Goal: Check status: Check status

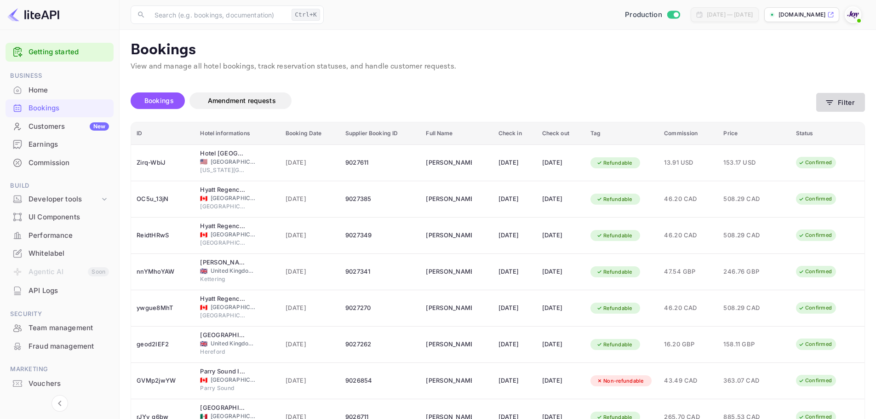
click at [864, 99] on button "Filter" at bounding box center [841, 102] width 49 height 19
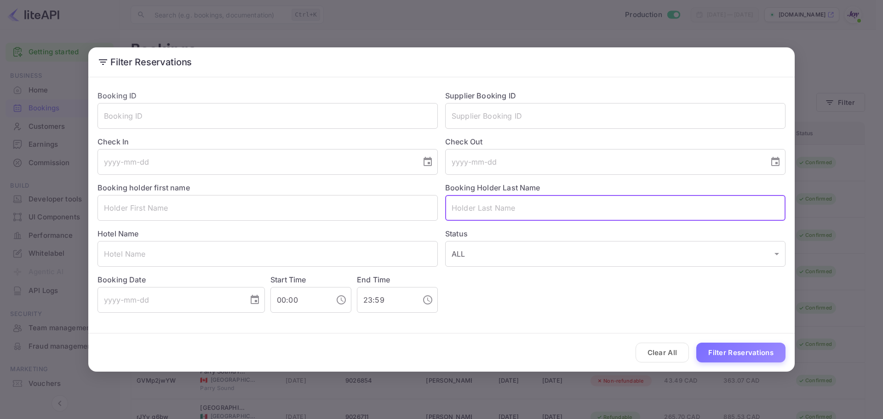
click at [470, 206] on input "text" at bounding box center [615, 208] width 340 height 26
paste input "[PERSON_NAME]"
type input "[PERSON_NAME]"
click at [727, 354] on button "Filter Reservations" at bounding box center [740, 353] width 89 height 20
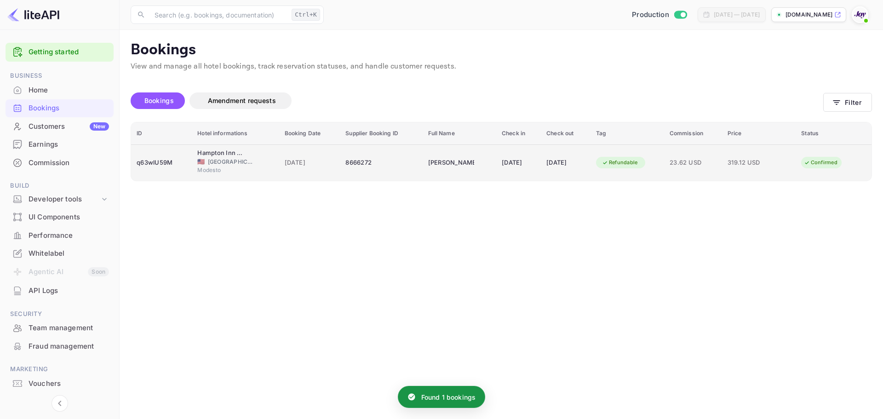
click at [216, 170] on span "Modesto" at bounding box center [220, 170] width 46 height 8
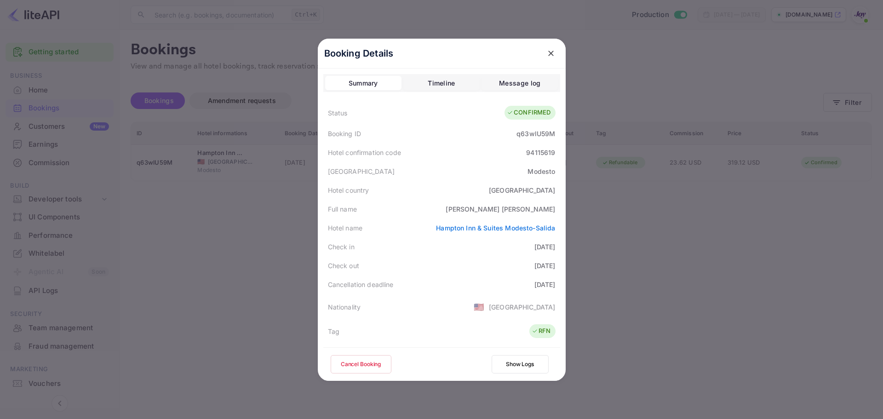
click at [626, 281] on div at bounding box center [441, 209] width 883 height 419
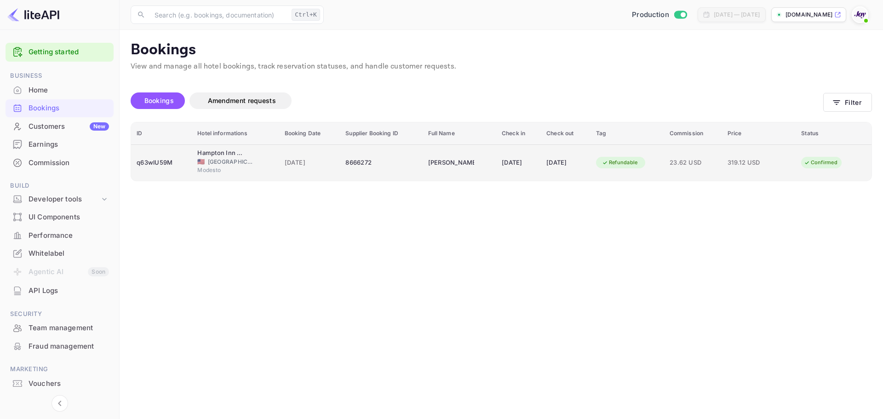
click at [566, 162] on div "[DATE]" at bounding box center [566, 162] width 39 height 15
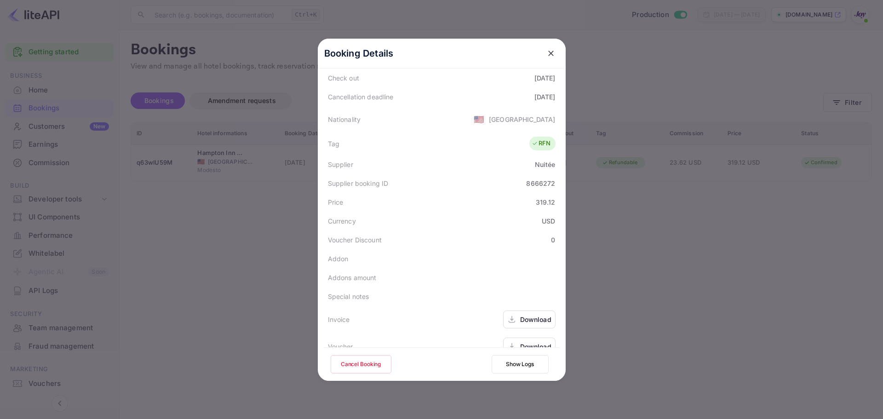
scroll to position [204, 0]
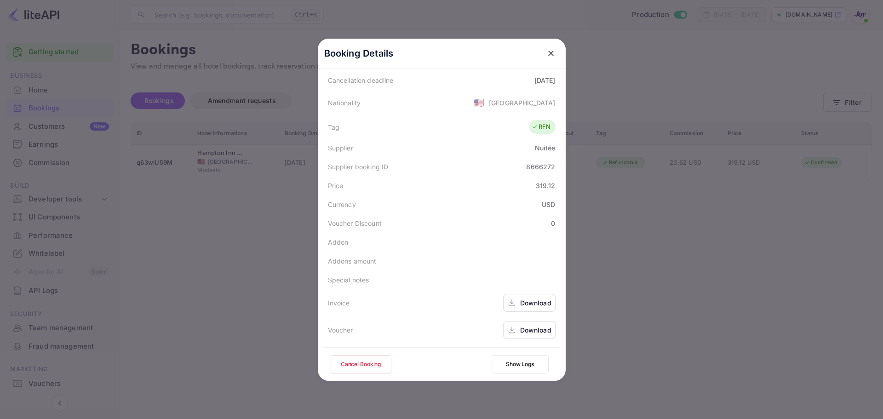
click at [539, 305] on div "Download" at bounding box center [535, 303] width 31 height 10
click at [530, 331] on div "Download" at bounding box center [535, 330] width 31 height 10
click at [549, 58] on icon "close" at bounding box center [551, 53] width 9 height 9
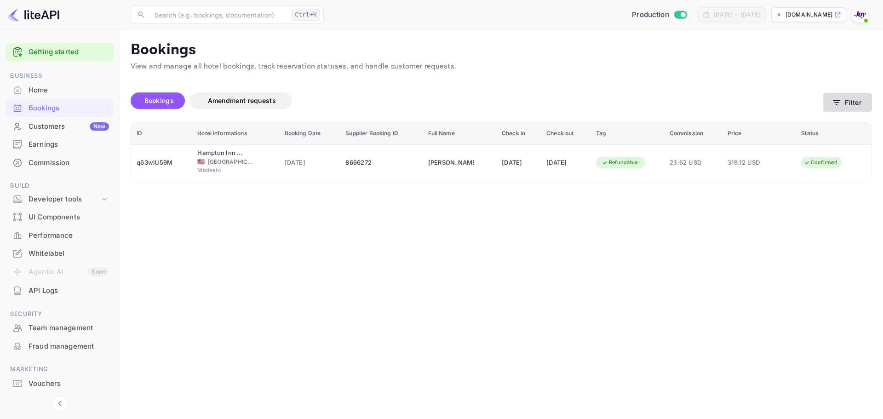
click at [834, 100] on icon "button" at bounding box center [837, 102] width 7 height 5
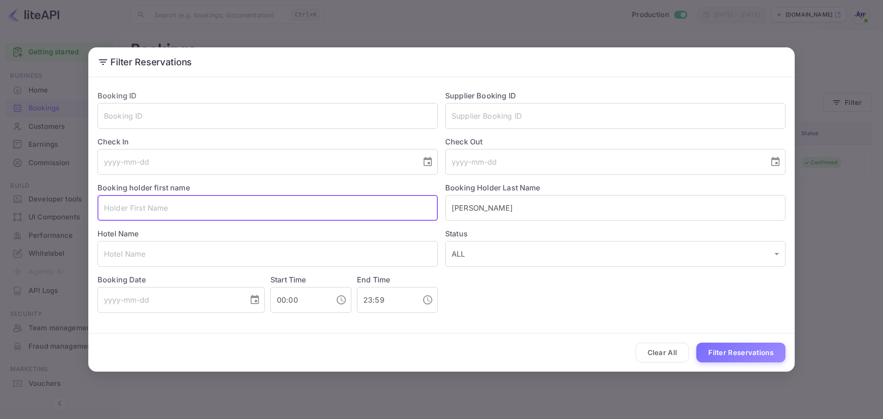
click at [142, 207] on input "text" at bounding box center [268, 208] width 340 height 26
paste input "[PERSON_NAME]"
drag, startPoint x: 183, startPoint y: 206, endPoint x: 141, endPoint y: 213, distance: 42.8
click at [141, 213] on input "[PERSON_NAME]" at bounding box center [268, 208] width 340 height 26
type input "[PERSON_NAME]"
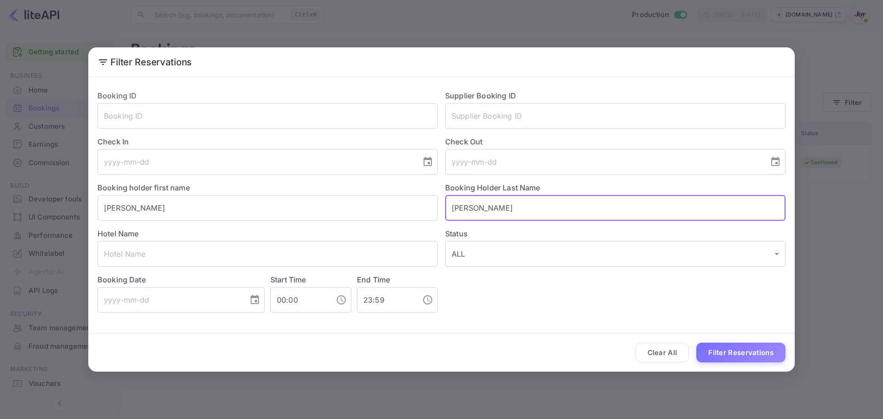
drag, startPoint x: 506, startPoint y: 208, endPoint x: 379, endPoint y: 225, distance: 128.0
click at [377, 225] on div "Booking ID ​ Supplier Booking ID ​ Check In ​ Check Out ​ Booking holder first …" at bounding box center [438, 198] width 696 height 230
paste input "[PERSON_NAME]"
type input "[PERSON_NAME]"
click at [721, 349] on button "Filter Reservations" at bounding box center [740, 353] width 89 height 20
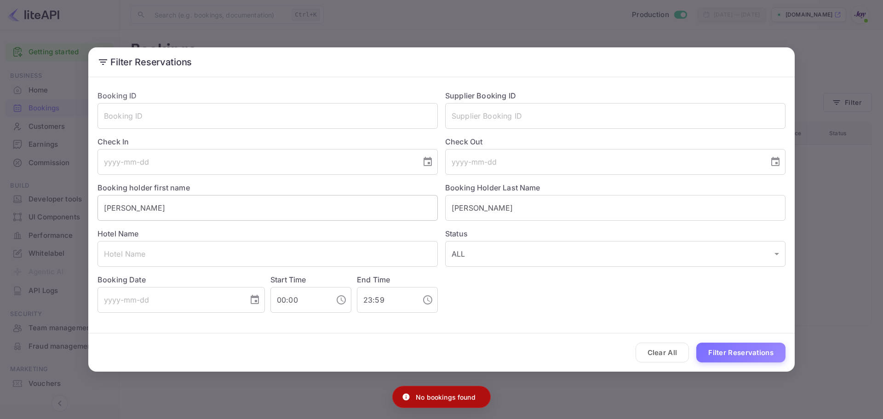
click at [104, 207] on input "[PERSON_NAME]" at bounding box center [268, 208] width 340 height 26
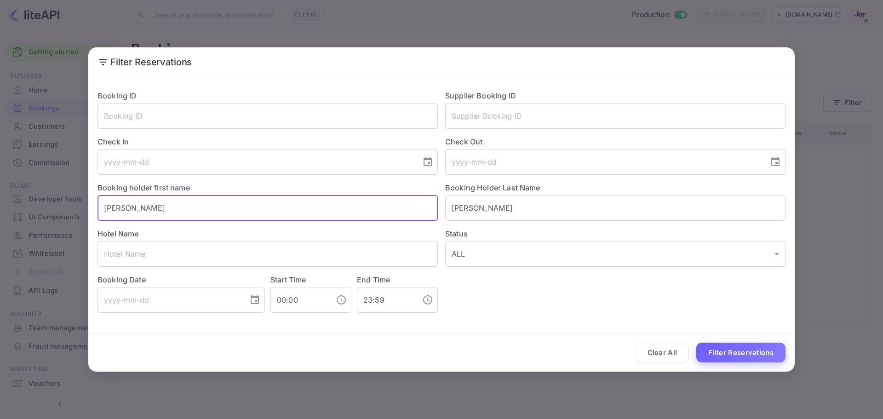
type input "[PERSON_NAME]"
click at [769, 353] on button "Filter Reservations" at bounding box center [740, 353] width 89 height 20
drag, startPoint x: 165, startPoint y: 205, endPoint x: -39, endPoint y: 189, distance: 204.9
click at [0, 189] on html "Getting started Business Home Bookings Customers New Earnings Commission Build …" at bounding box center [441, 209] width 883 height 419
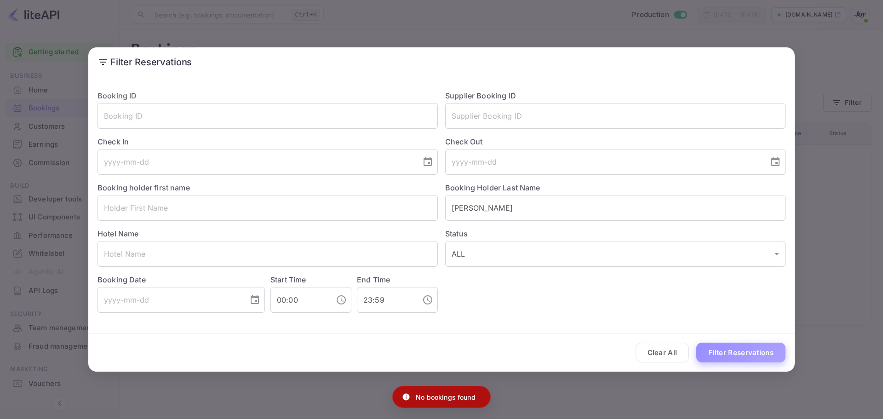
click at [750, 350] on button "Filter Reservations" at bounding box center [740, 353] width 89 height 20
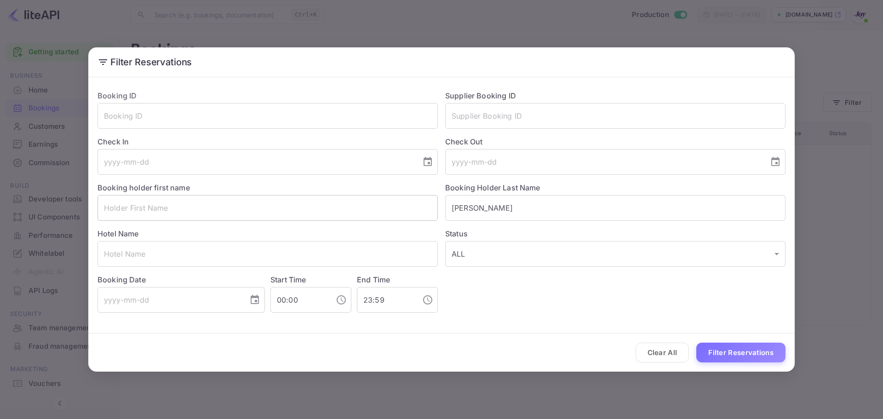
click at [169, 213] on input "text" at bounding box center [268, 208] width 340 height 26
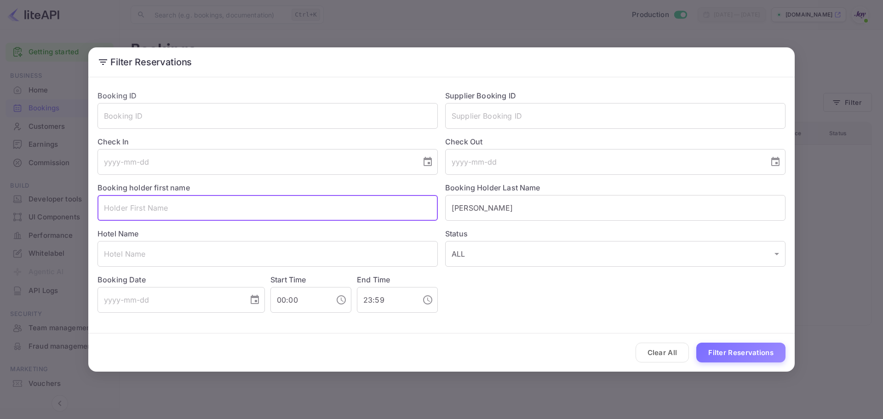
paste input "[PERSON_NAME]"
drag, startPoint x: 176, startPoint y: 209, endPoint x: 138, endPoint y: 204, distance: 38.5
click at [138, 204] on input "[PERSON_NAME]" at bounding box center [268, 208] width 340 height 26
click at [766, 357] on button "Filter Reservations" at bounding box center [740, 353] width 89 height 20
click at [105, 207] on input "[PERSON_NAME]" at bounding box center [268, 208] width 340 height 26
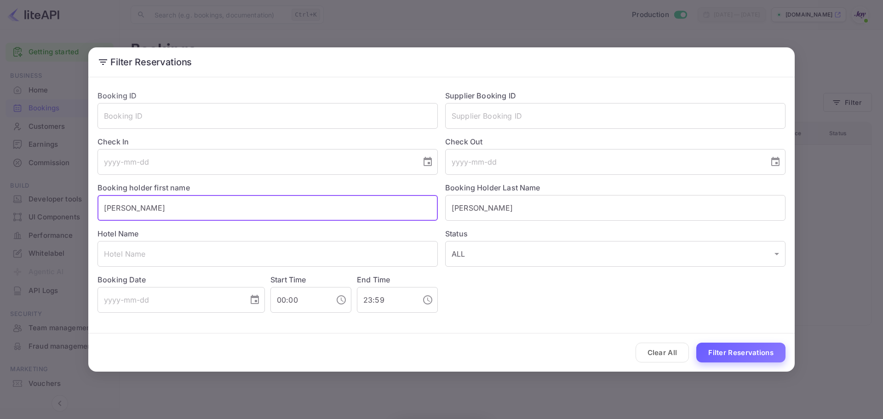
type input "[PERSON_NAME]"
click at [724, 351] on button "Filter Reservations" at bounding box center [740, 353] width 89 height 20
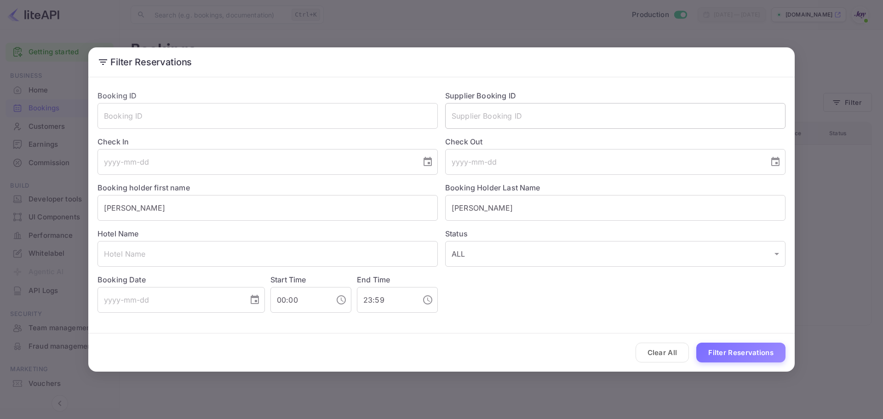
click at [504, 116] on input "text" at bounding box center [615, 116] width 340 height 26
paste input "8573631"
type input "8573631"
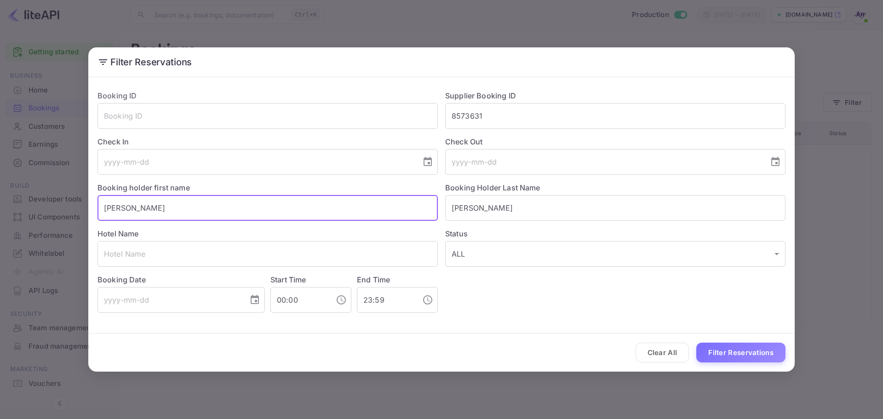
drag, startPoint x: 51, startPoint y: 215, endPoint x: 4, endPoint y: 211, distance: 47.1
click at [0, 213] on html "Getting started Business Home Bookings Customers New Earnings Commission Build …" at bounding box center [441, 209] width 883 height 419
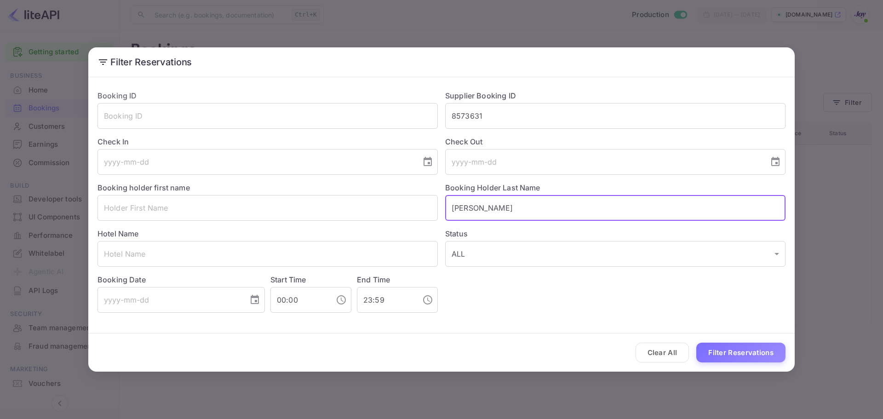
drag, startPoint x: 495, startPoint y: 200, endPoint x: 489, endPoint y: 201, distance: 5.7
click at [493, 201] on input "[PERSON_NAME]" at bounding box center [615, 208] width 340 height 26
click at [489, 202] on input "[PERSON_NAME]" at bounding box center [615, 208] width 340 height 26
click at [717, 353] on button "Filter Reservations" at bounding box center [740, 353] width 89 height 20
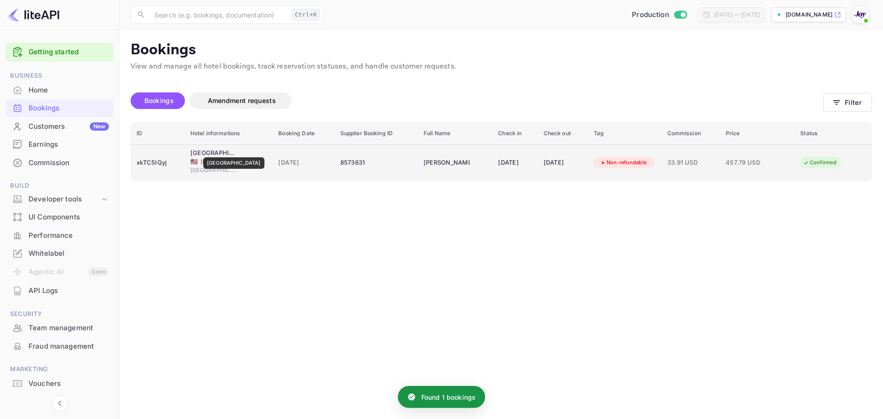
click at [222, 151] on div "[GEOGRAPHIC_DATA]" at bounding box center [213, 153] width 46 height 9
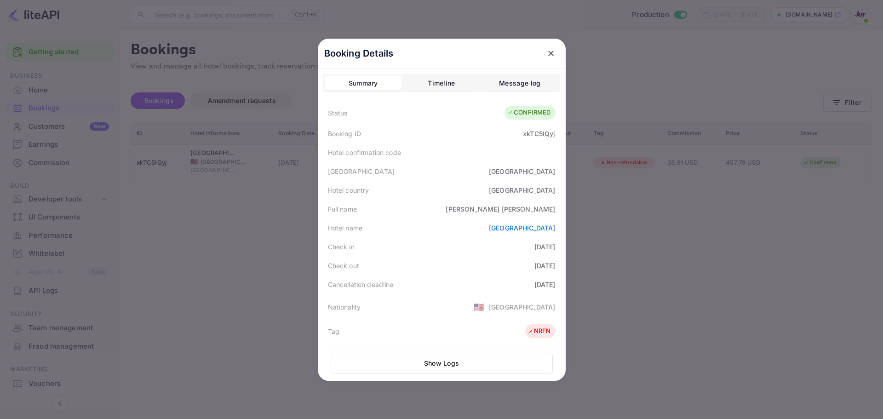
click at [547, 51] on icon "close" at bounding box center [551, 53] width 9 height 9
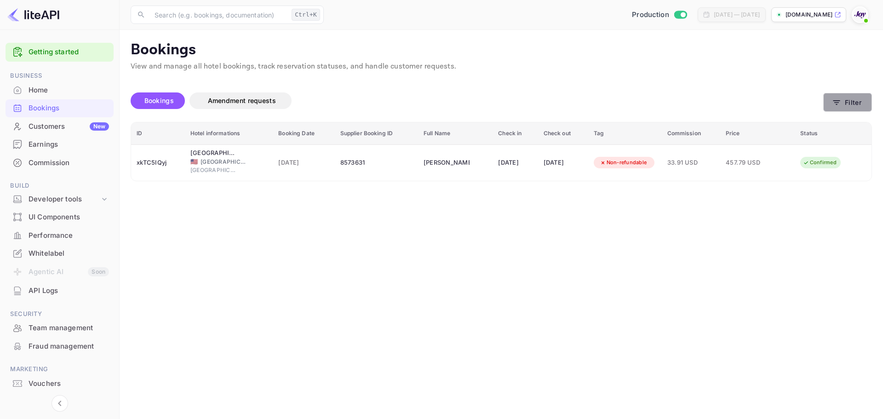
click at [848, 104] on button "Filter" at bounding box center [847, 102] width 49 height 19
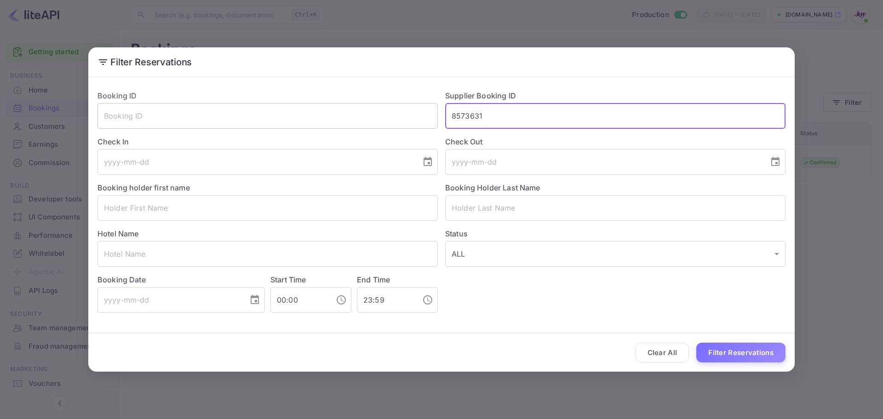
drag, startPoint x: 501, startPoint y: 112, endPoint x: 398, endPoint y: 110, distance: 102.1
click at [398, 110] on div "Booking ID ​ Supplier Booking ID 8573631 ​ Check In ​ Check Out ​ Booking holde…" at bounding box center [438, 198] width 696 height 230
click at [185, 208] on input "text" at bounding box center [268, 208] width 340 height 26
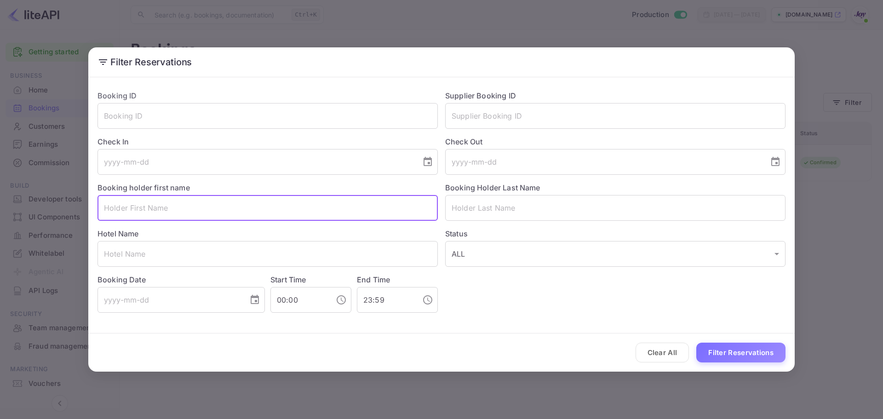
paste input "[PERSON_NAME]"
drag, startPoint x: 190, startPoint y: 213, endPoint x: 126, endPoint y: 206, distance: 64.8
click at [126, 206] on input "[PERSON_NAME]" at bounding box center [268, 208] width 340 height 26
type input "[PERSON_NAME]"
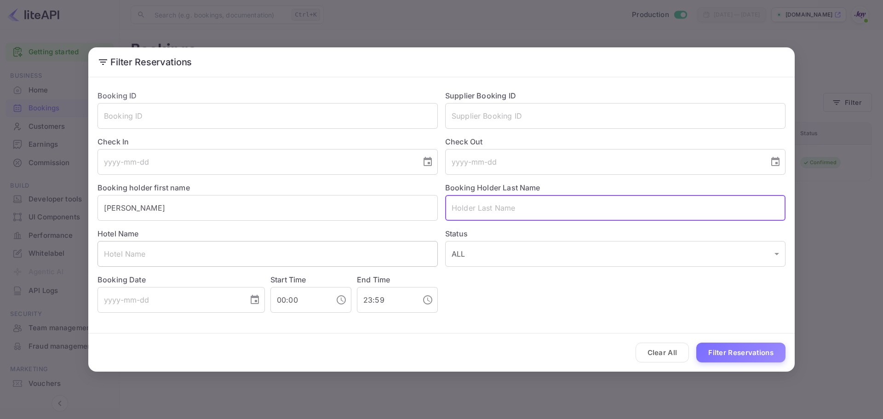
paste input "Rein"
type input "Rein"
click at [711, 351] on button "Filter Reservations" at bounding box center [740, 353] width 89 height 20
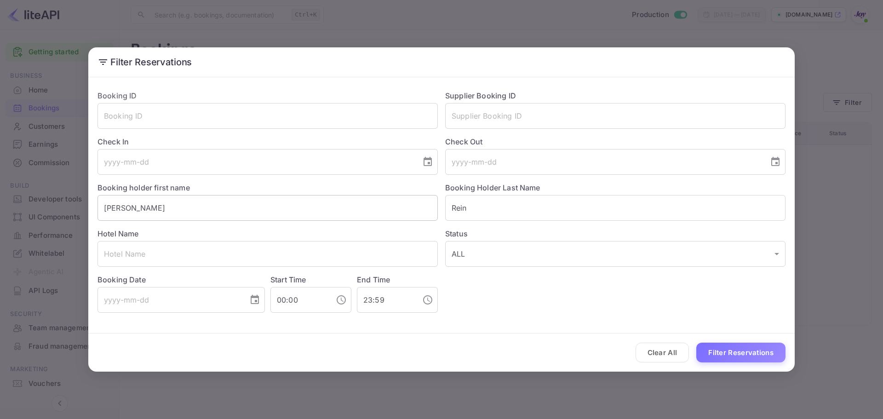
click at [112, 206] on input "[PERSON_NAME]" at bounding box center [268, 208] width 340 height 26
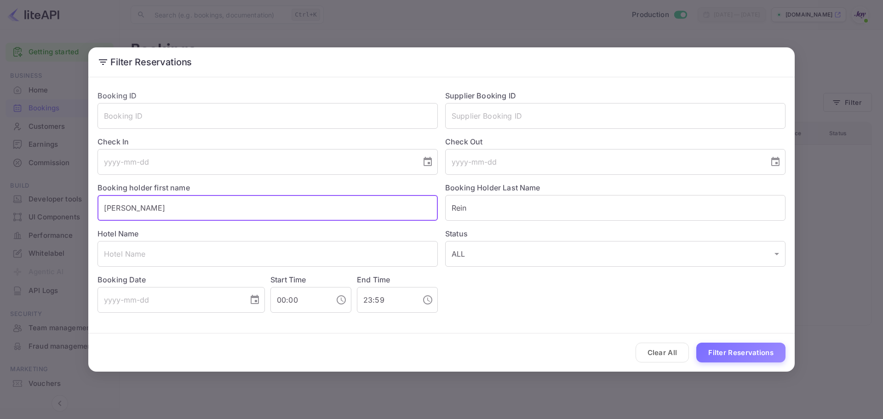
click at [112, 206] on input "[PERSON_NAME]" at bounding box center [268, 208] width 340 height 26
click at [108, 207] on input "[PERSON_NAME]" at bounding box center [268, 208] width 340 height 26
click at [99, 208] on input "[PERSON_NAME]" at bounding box center [268, 208] width 340 height 26
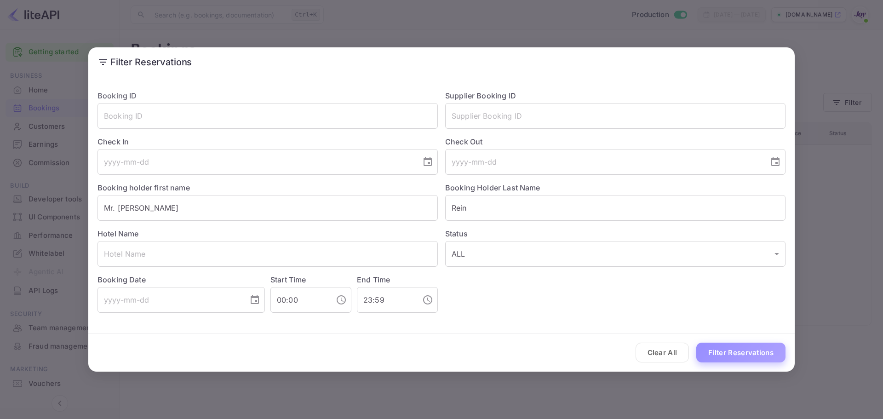
click at [709, 357] on button "Filter Reservations" at bounding box center [740, 353] width 89 height 20
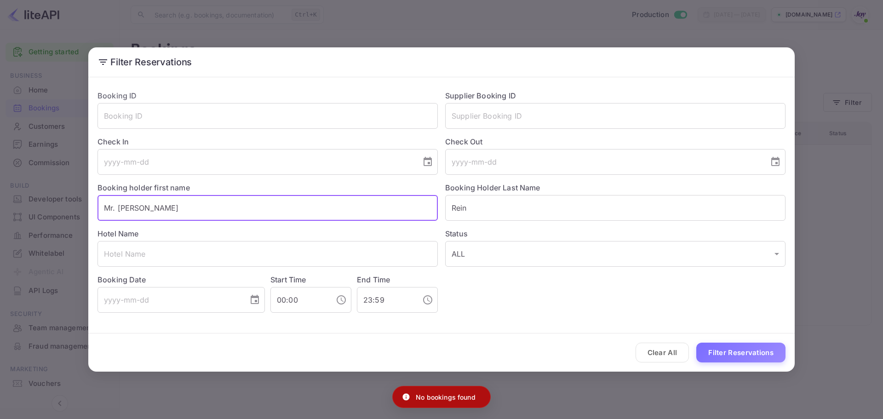
drag, startPoint x: 163, startPoint y: 207, endPoint x: 118, endPoint y: 212, distance: 45.3
click at [118, 212] on input "Mr. [PERSON_NAME]" at bounding box center [268, 208] width 340 height 26
paste input "wrence"
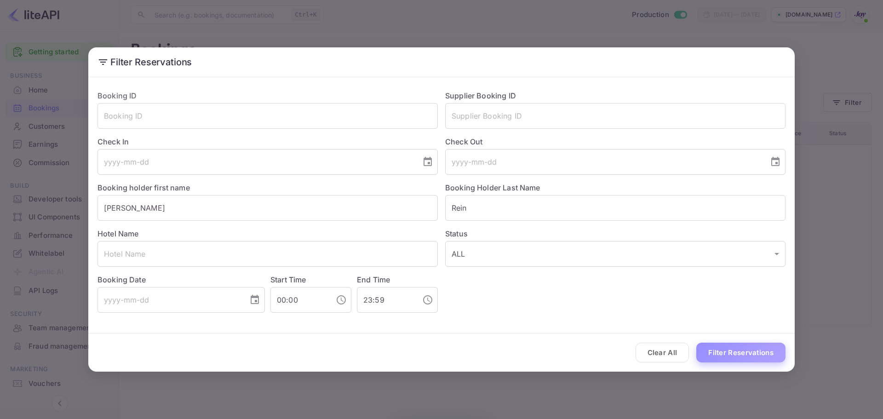
click at [740, 351] on button "Filter Reservations" at bounding box center [740, 353] width 89 height 20
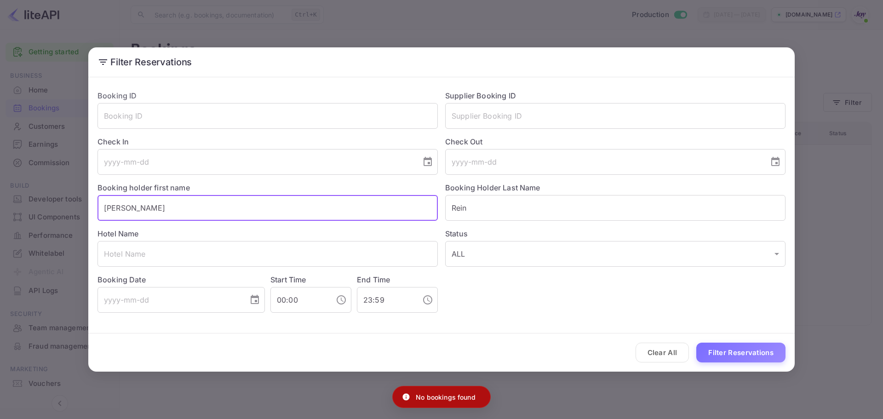
drag, startPoint x: 117, startPoint y: 204, endPoint x: 63, endPoint y: 205, distance: 53.4
click at [64, 205] on div "Filter Reservations Booking ID ​ Supplier Booking ID ​ Check In ​ Check Out ​ B…" at bounding box center [441, 209] width 883 height 419
type input "[PERSON_NAME]"
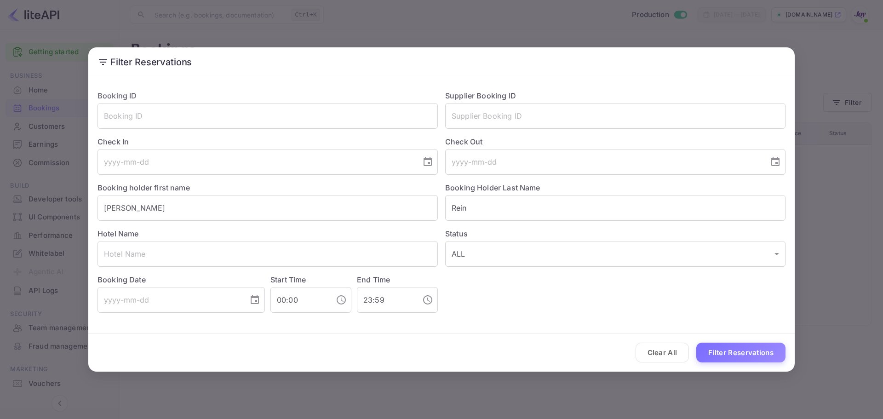
click at [759, 342] on div "Clear All Filter Reservations" at bounding box center [441, 353] width 707 height 38
click at [760, 351] on button "Filter Reservations" at bounding box center [740, 353] width 89 height 20
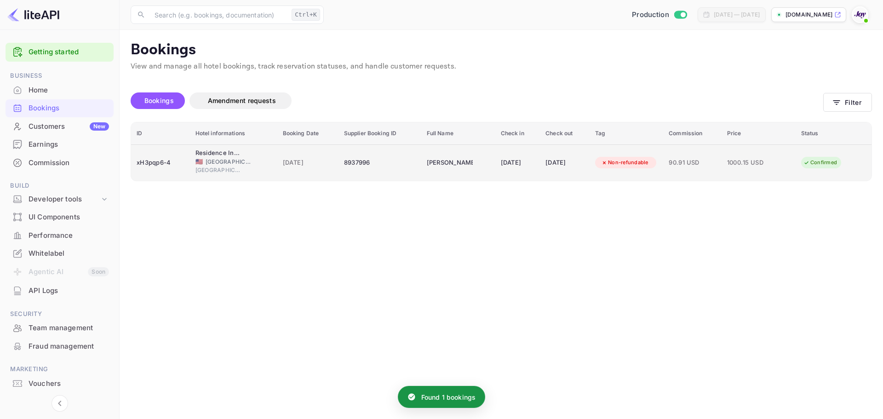
click at [214, 159] on span "[GEOGRAPHIC_DATA]" at bounding box center [229, 162] width 46 height 8
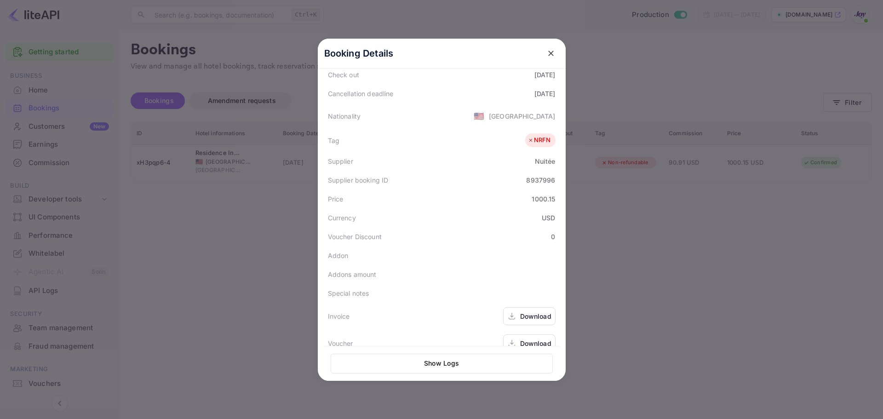
scroll to position [206, 0]
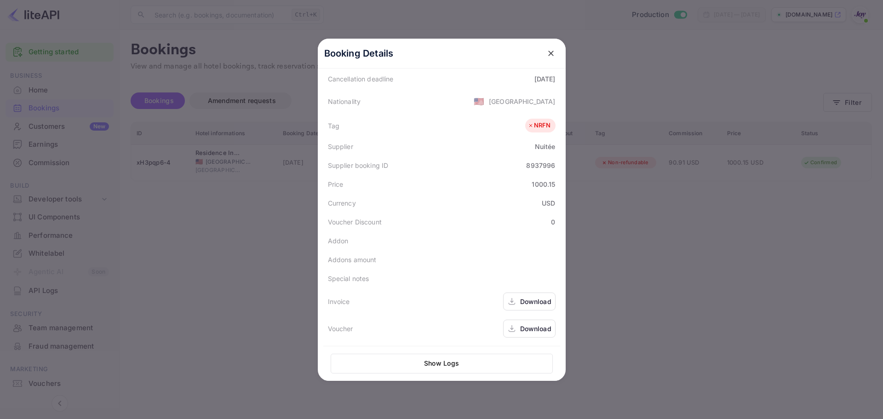
click at [547, 54] on icon "close" at bounding box center [551, 53] width 9 height 9
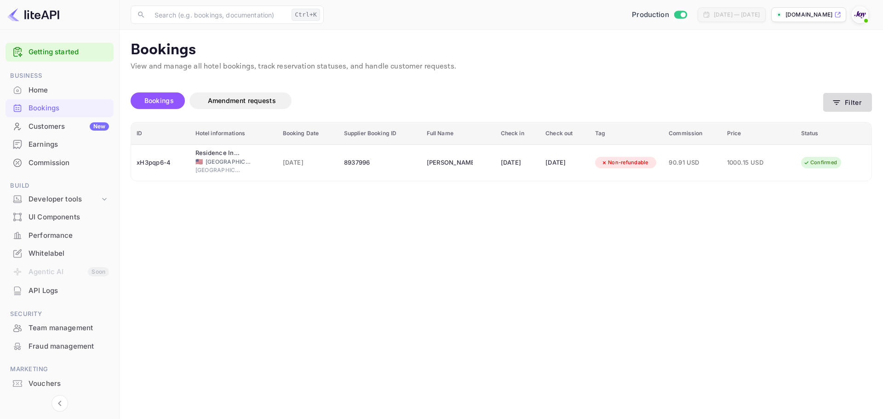
click at [836, 97] on button "Filter" at bounding box center [847, 102] width 49 height 19
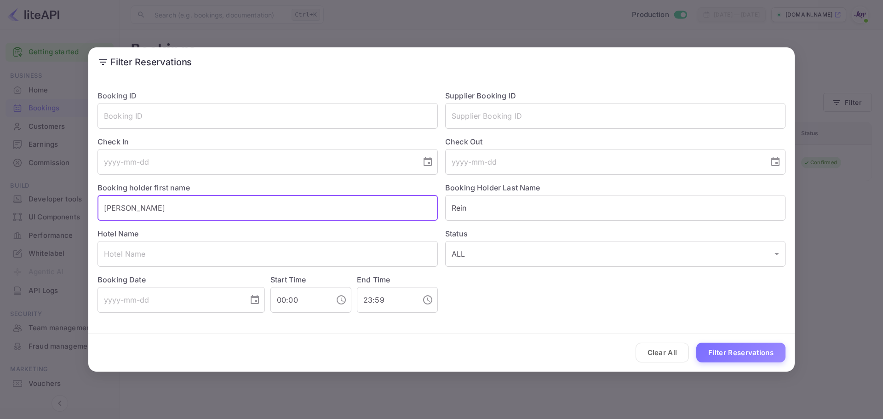
paste input "[PERSON_NAME]"
drag, startPoint x: 142, startPoint y: 210, endPoint x: 62, endPoint y: 201, distance: 80.6
click at [62, 201] on div "Filter Reservations Booking ID ​ Supplier Booking ID ​ Check In ​ Check Out ​ B…" at bounding box center [441, 209] width 883 height 419
drag, startPoint x: 139, startPoint y: 204, endPoint x: 130, endPoint y: 202, distance: 9.3
click at [115, 203] on input "[PERSON_NAME]" at bounding box center [268, 208] width 340 height 26
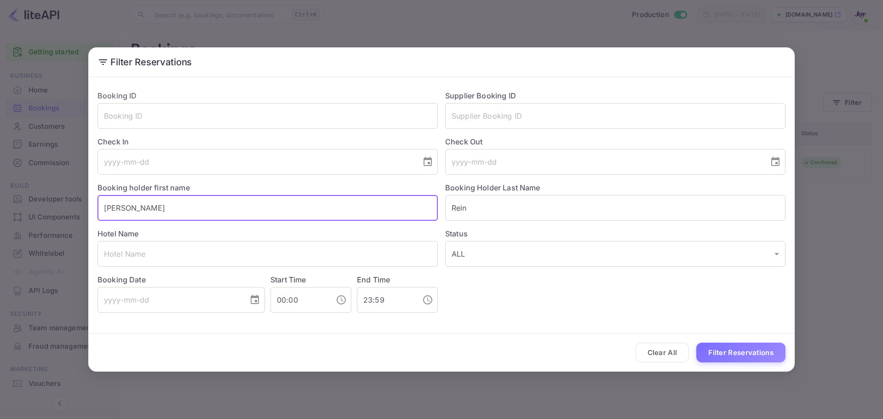
click at [142, 203] on input "[PERSON_NAME]" at bounding box center [268, 208] width 340 height 26
drag, startPoint x: 144, startPoint y: 207, endPoint x: 121, endPoint y: 207, distance: 23.0
click at [121, 207] on input "[PERSON_NAME]" at bounding box center [268, 208] width 340 height 26
type input "[PERSON_NAME]"
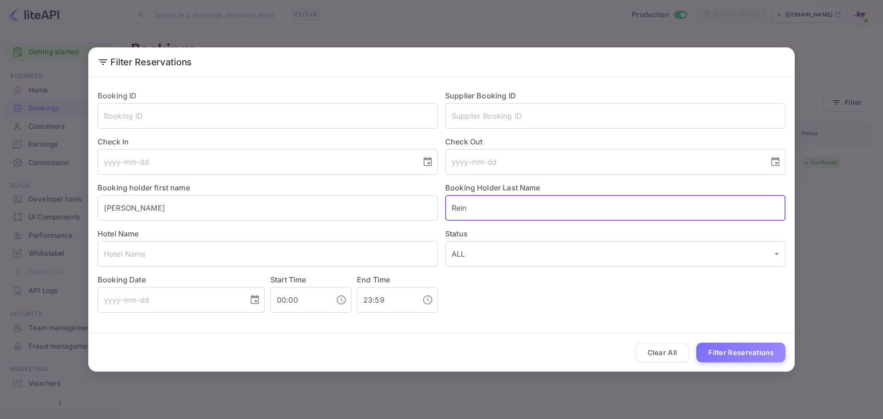
click at [478, 201] on input "Rein" at bounding box center [615, 208] width 340 height 26
paste input "[PERSON_NAME]"
type input "[PERSON_NAME]"
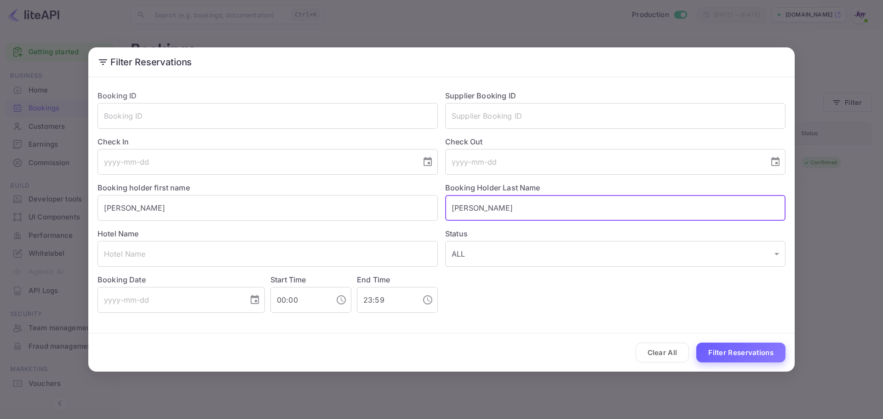
click at [742, 352] on button "Filter Reservations" at bounding box center [740, 353] width 89 height 20
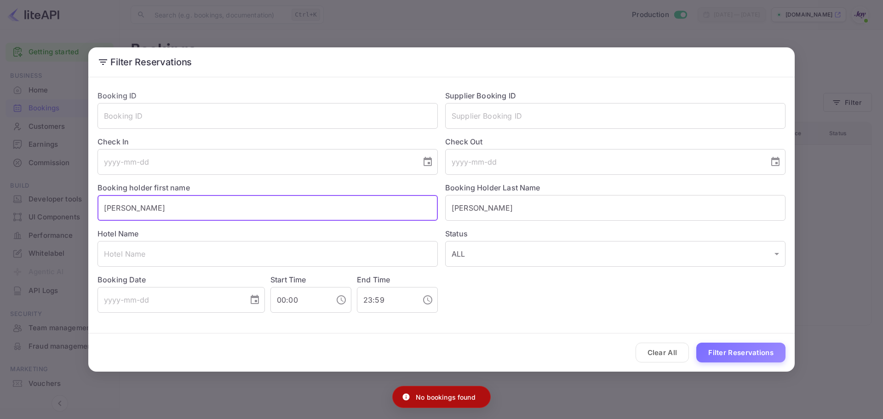
drag, startPoint x: 143, startPoint y: 210, endPoint x: -118, endPoint y: 200, distance: 260.6
click at [0, 200] on html "Getting started Business Home Bookings Customers New Earnings Commission Build …" at bounding box center [441, 209] width 883 height 419
drag, startPoint x: 97, startPoint y: 199, endPoint x: 105, endPoint y: 202, distance: 9.3
click at [105, 202] on div "Booking holder first name [PERSON_NAME]" at bounding box center [264, 198] width 348 height 46
click at [103, 205] on input "[PERSON_NAME]" at bounding box center [268, 208] width 340 height 26
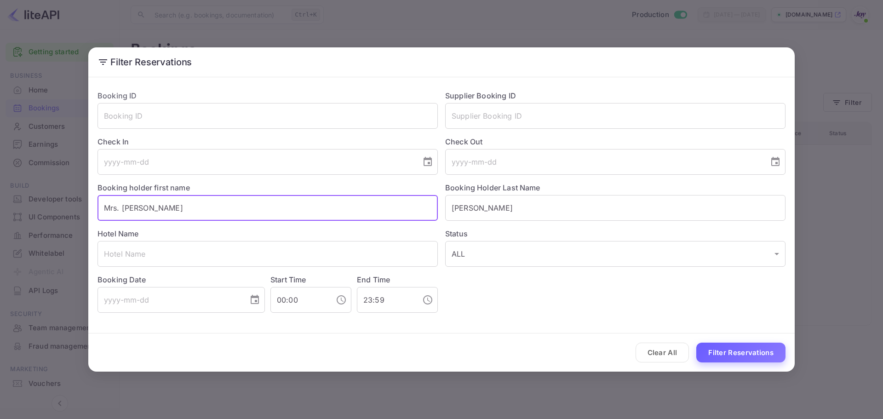
click at [740, 350] on button "Filter Reservations" at bounding box center [740, 353] width 89 height 20
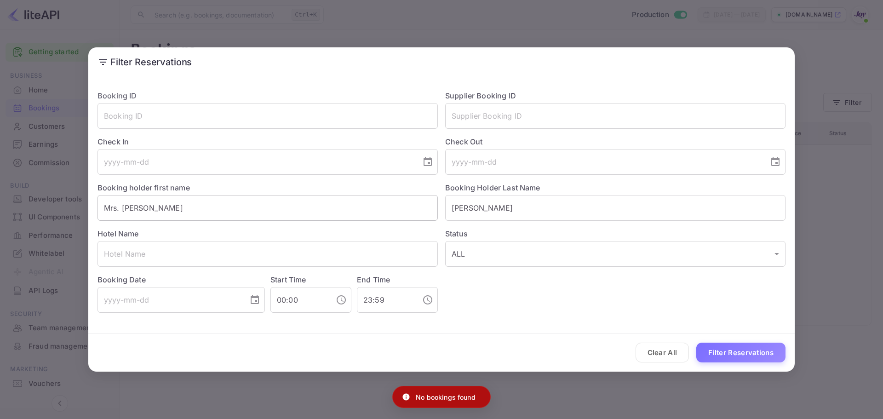
click at [114, 210] on input "Mrs. [PERSON_NAME]" at bounding box center [268, 208] width 340 height 26
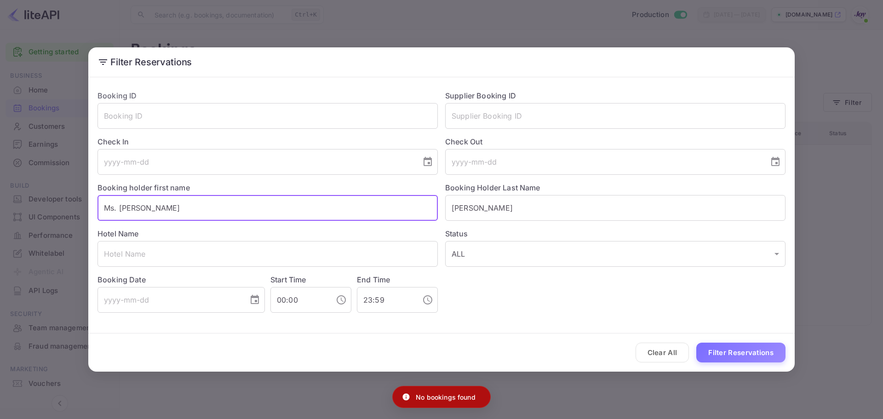
type input "Ms. [PERSON_NAME]"
click at [741, 348] on button "Filter Reservations" at bounding box center [740, 353] width 89 height 20
drag, startPoint x: 162, startPoint y: 204, endPoint x: -7, endPoint y: 189, distance: 169.5
click at [0, 189] on html "Getting started Business Home Bookings Customers New Earnings Commission Build …" at bounding box center [441, 209] width 883 height 419
click at [745, 352] on button "Filter Reservations" at bounding box center [740, 353] width 89 height 20
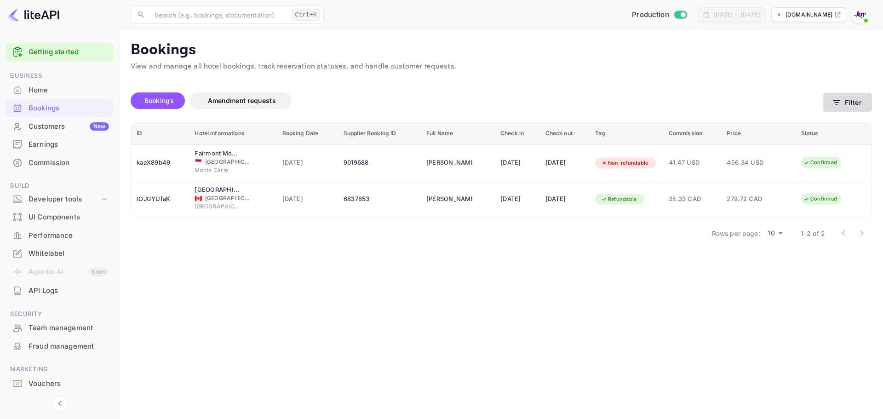
click at [859, 105] on button "Filter" at bounding box center [847, 102] width 49 height 19
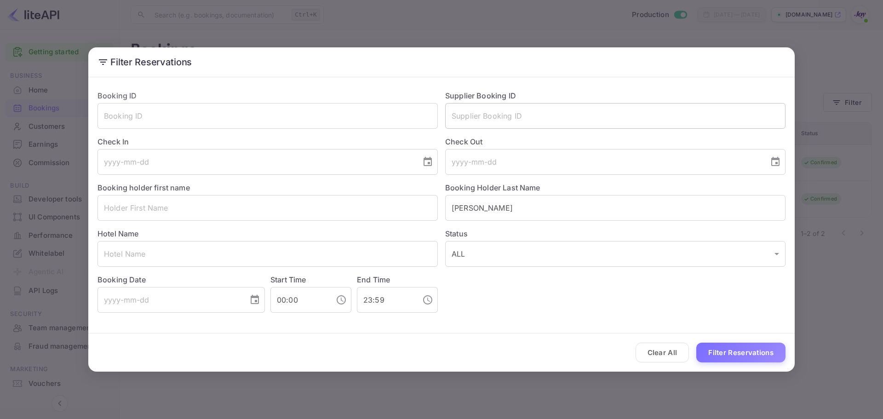
click at [503, 120] on input "text" at bounding box center [615, 116] width 340 height 26
paste input "7791627"
type input "7791627"
drag, startPoint x: 498, startPoint y: 213, endPoint x: 333, endPoint y: 217, distance: 165.2
click at [337, 216] on div "Booking ID ​ Supplier Booking ID 7791627 ​ Check In ​ Check Out ​ Booking holde…" at bounding box center [438, 198] width 696 height 230
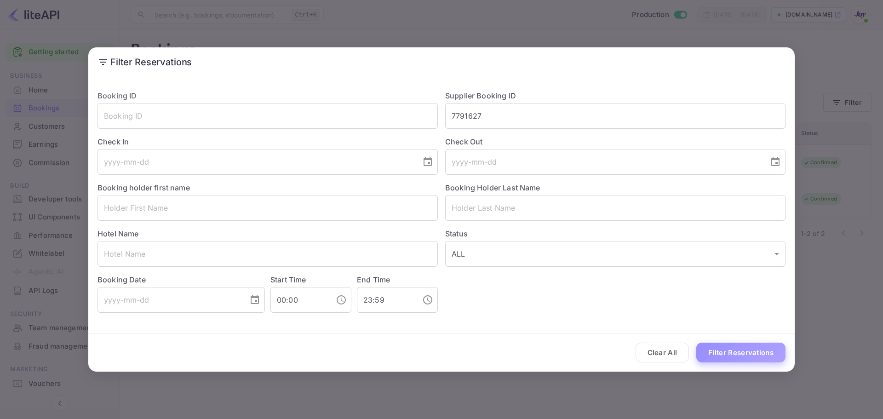
click at [735, 355] on button "Filter Reservations" at bounding box center [740, 353] width 89 height 20
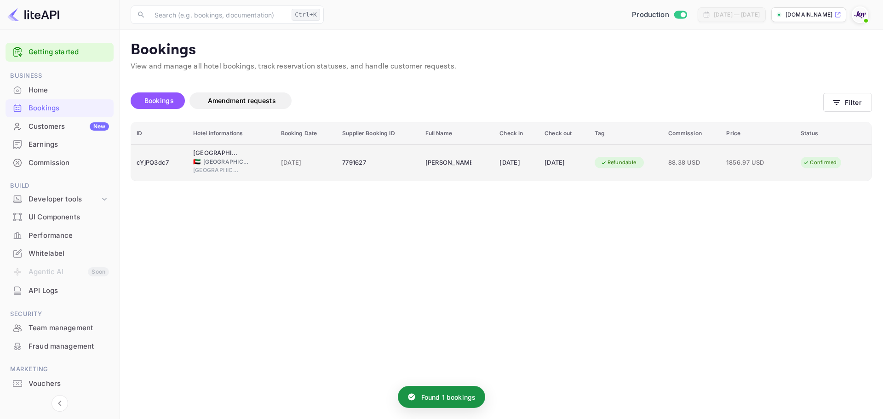
click at [503, 160] on div "[DATE]" at bounding box center [517, 162] width 34 height 15
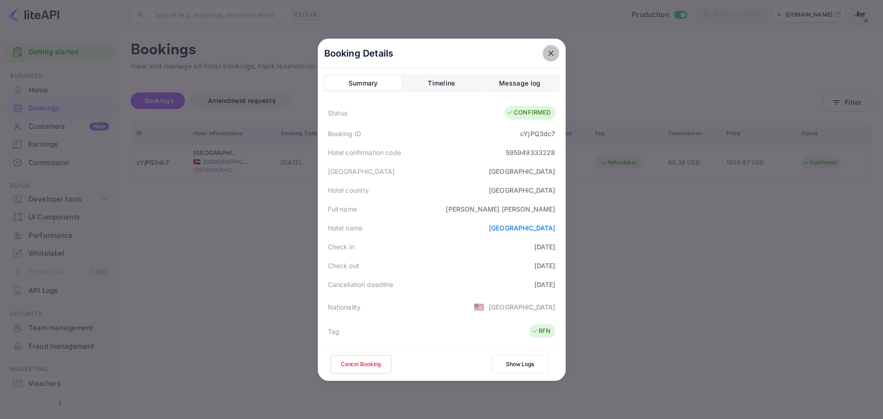
drag, startPoint x: 545, startPoint y: 53, endPoint x: 574, endPoint y: 59, distance: 30.0
click at [547, 52] on icon "close" at bounding box center [551, 53] width 9 height 9
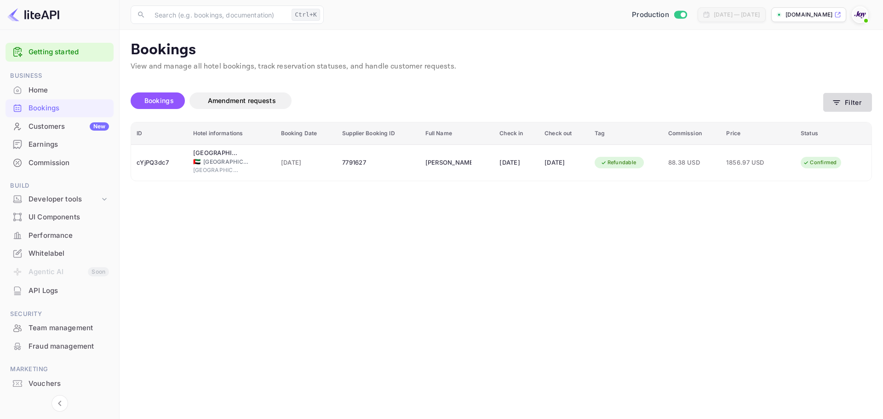
click at [851, 101] on button "Filter" at bounding box center [847, 102] width 49 height 19
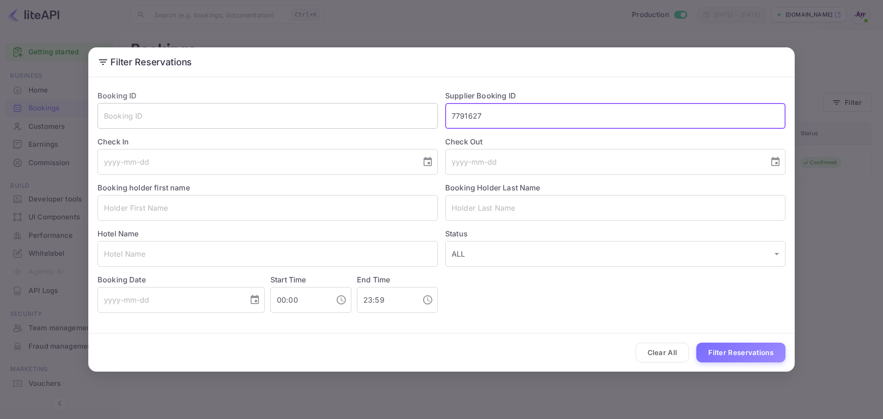
drag, startPoint x: 511, startPoint y: 121, endPoint x: 341, endPoint y: 117, distance: 169.8
click at [344, 116] on div "Booking ID ​ Supplier Booking ID 7791627 ​ Check In ​ Check Out ​ Booking holde…" at bounding box center [438, 198] width 696 height 230
type input "8208486"
click at [696, 343] on button "Filter Reservations" at bounding box center [740, 353] width 89 height 20
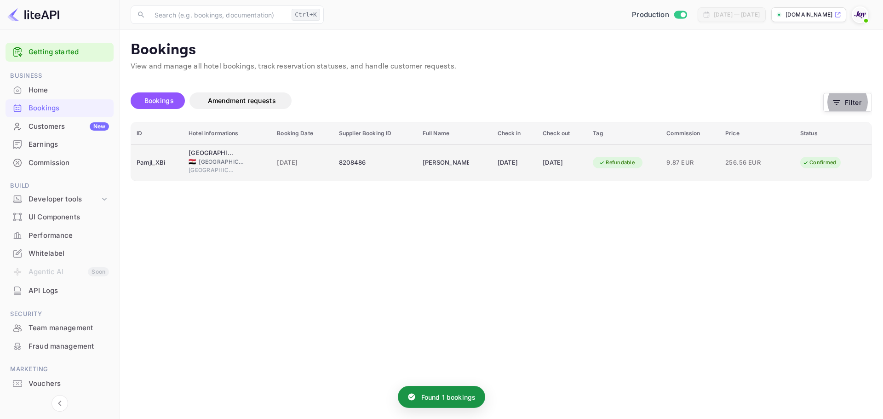
click at [320, 160] on td "[DATE]" at bounding box center [302, 162] width 62 height 36
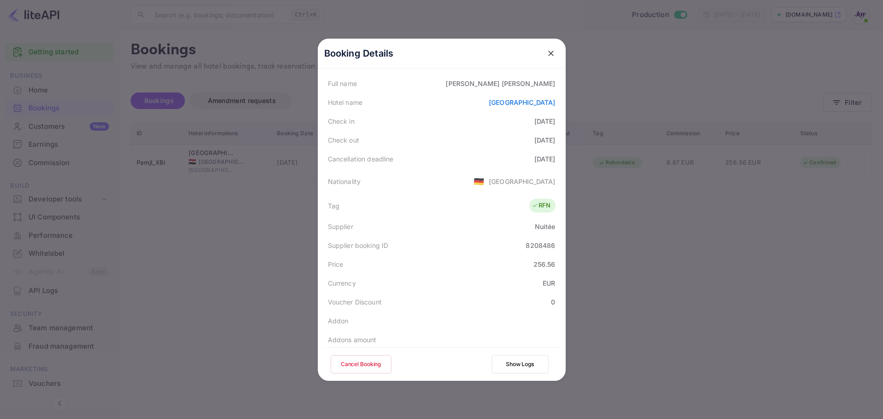
scroll to position [184, 0]
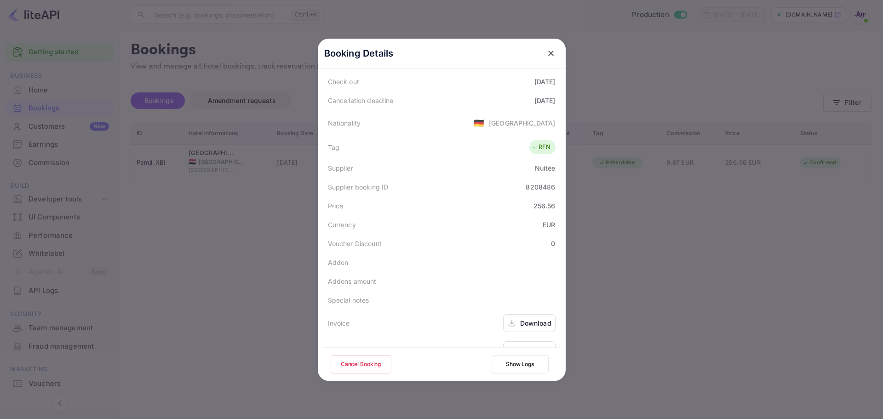
click at [543, 59] on button "close" at bounding box center [551, 53] width 17 height 17
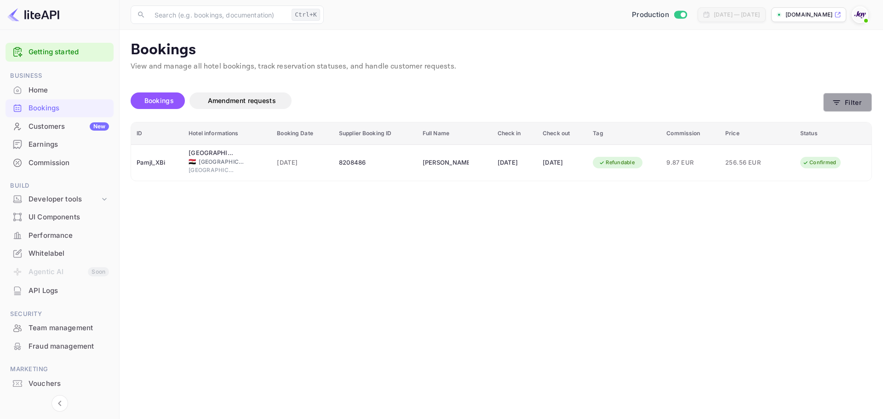
click at [840, 105] on icon "button" at bounding box center [836, 102] width 9 height 9
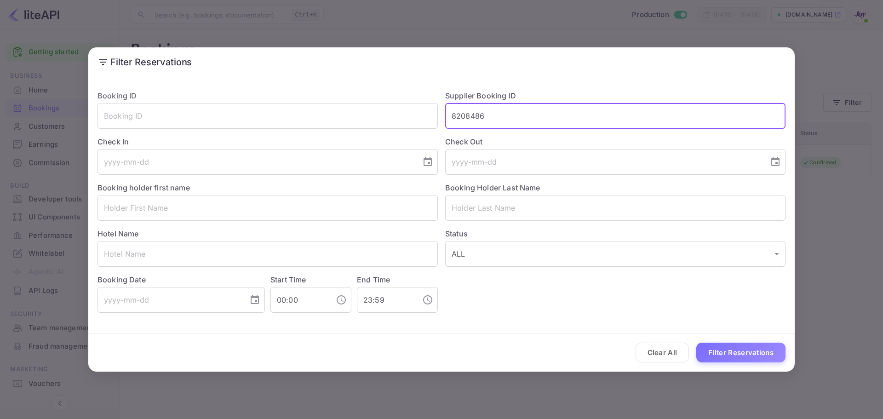
drag, startPoint x: 543, startPoint y: 120, endPoint x: 412, endPoint y: 135, distance: 132.0
click at [413, 135] on div "Booking ID ​ Supplier Booking ID 8208486 ​ Check In ​ Check Out ​ Booking holde…" at bounding box center [438, 198] width 696 height 230
paste input "9020678"
type input "9020678"
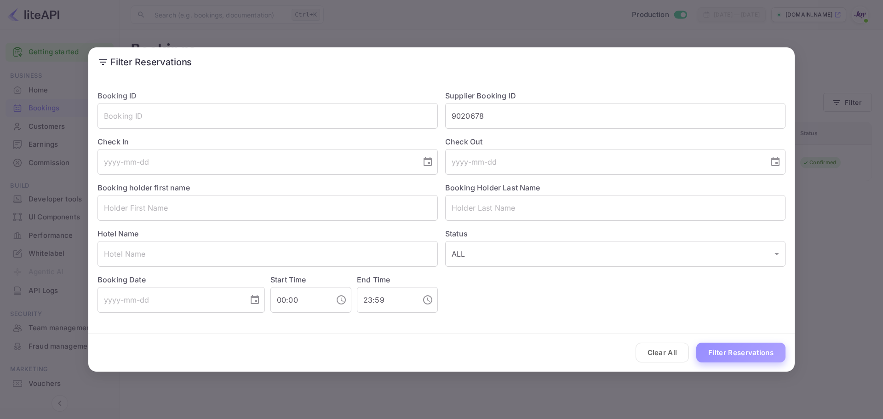
click at [726, 352] on button "Filter Reservations" at bounding box center [740, 353] width 89 height 20
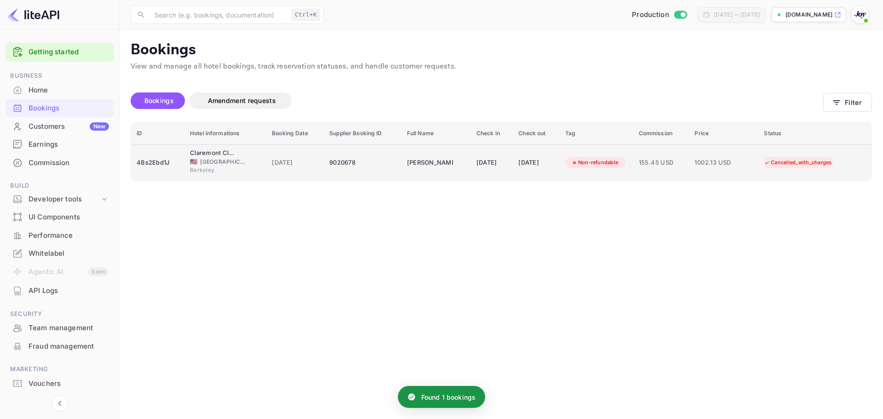
click at [351, 154] on td "9020678" at bounding box center [363, 162] width 78 height 36
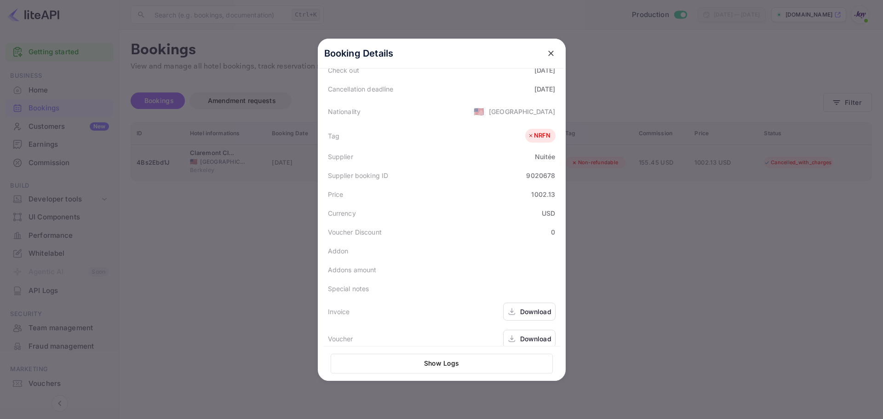
scroll to position [206, 0]
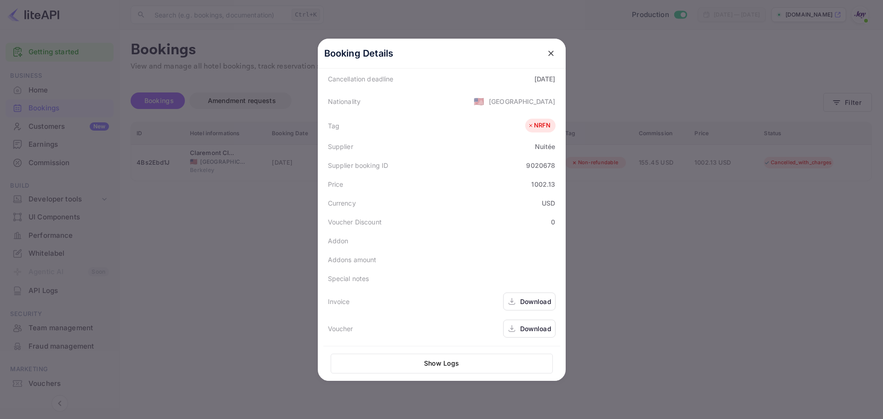
drag, startPoint x: 548, startPoint y: 58, endPoint x: 591, endPoint y: 71, distance: 44.7
click at [548, 58] on button "close" at bounding box center [551, 53] width 17 height 17
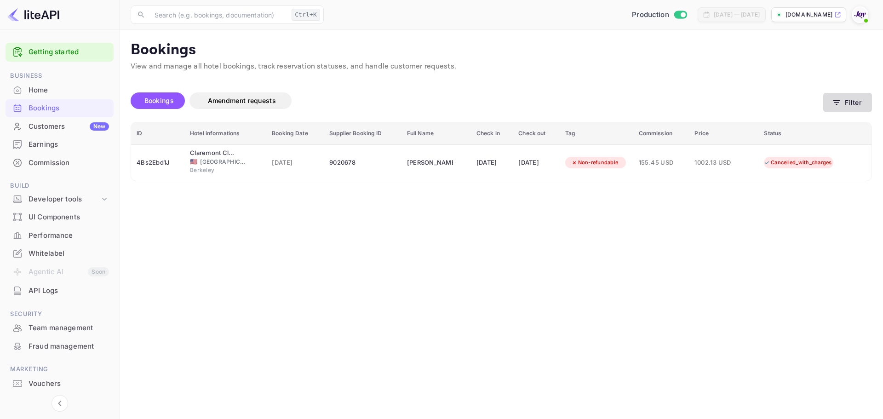
click at [865, 106] on button "Filter" at bounding box center [847, 102] width 49 height 19
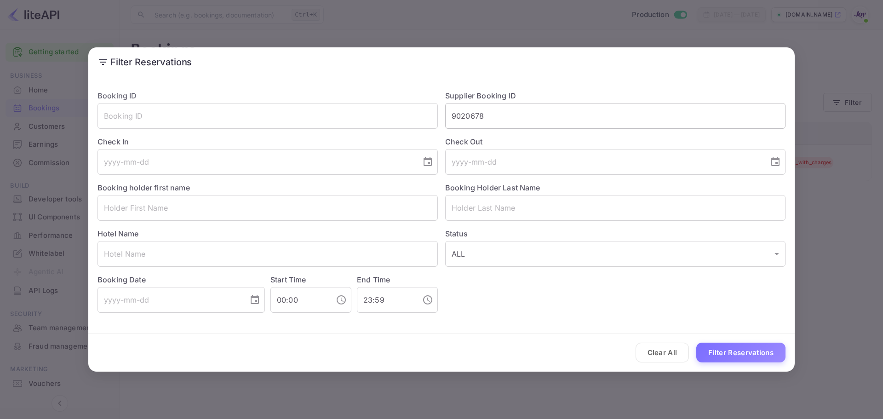
click at [567, 112] on input "9020678" at bounding box center [615, 116] width 340 height 26
click at [568, 112] on input "9020678" at bounding box center [615, 116] width 340 height 26
paste input "1968"
type input "9019688"
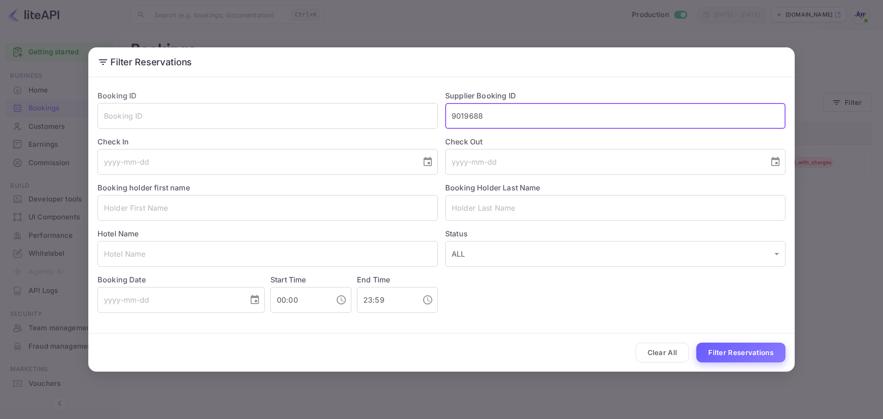
click at [722, 350] on button "Filter Reservations" at bounding box center [740, 353] width 89 height 20
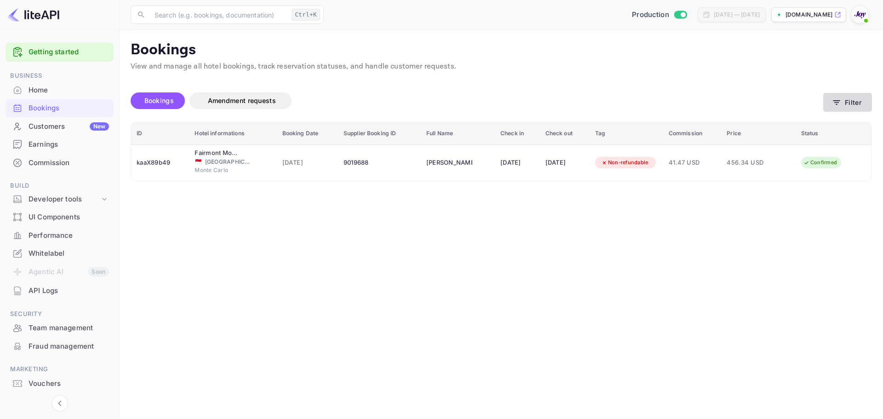
click at [852, 104] on button "Filter" at bounding box center [847, 102] width 49 height 19
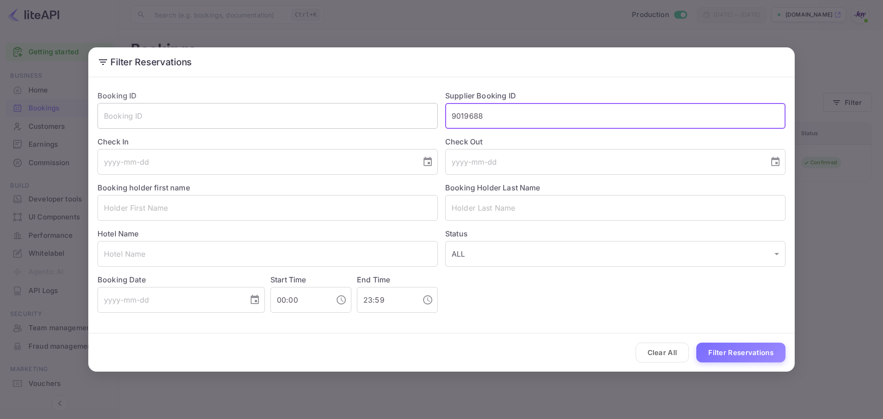
drag, startPoint x: 507, startPoint y: 117, endPoint x: 434, endPoint y: 121, distance: 73.2
click at [437, 121] on div "Booking ID ​ Supplier Booking ID 9019688 ​ Check In ​ Check Out ​ Booking holde…" at bounding box center [438, 198] width 696 height 230
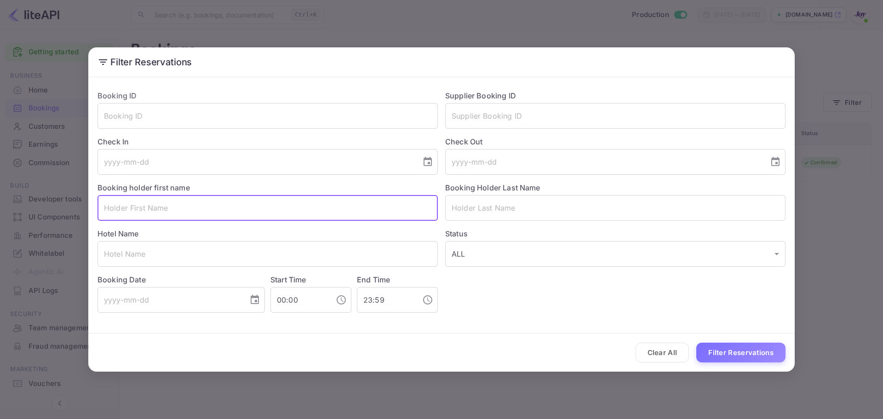
click at [244, 210] on input "text" at bounding box center [268, 208] width 340 height 26
paste input "[PERSON_NAME]"
drag, startPoint x: 163, startPoint y: 210, endPoint x: 137, endPoint y: 209, distance: 26.3
click at [136, 208] on input "[PERSON_NAME]" at bounding box center [268, 208] width 340 height 26
type input "[PERSON_NAME]"
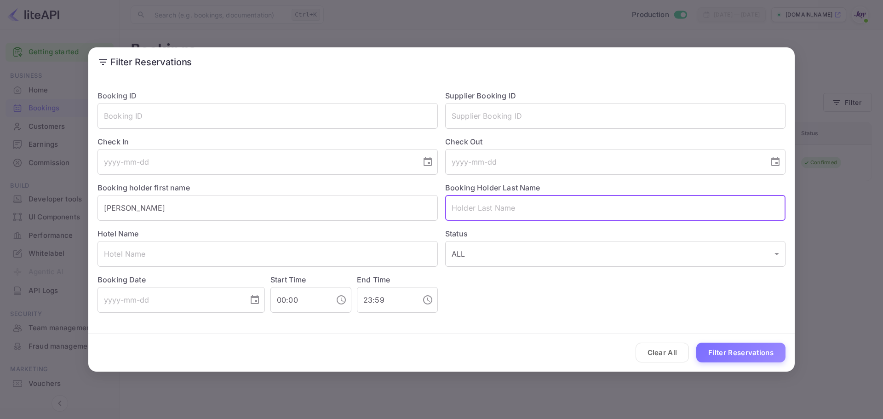
click at [473, 218] on input "text" at bounding box center [615, 208] width 340 height 26
paste input "[PERSON_NAME]"
type input "[PERSON_NAME]"
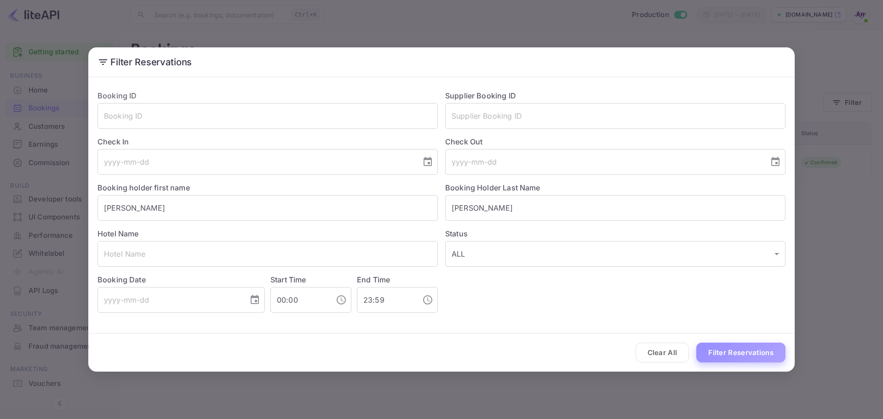
click at [754, 361] on button "Filter Reservations" at bounding box center [740, 353] width 89 height 20
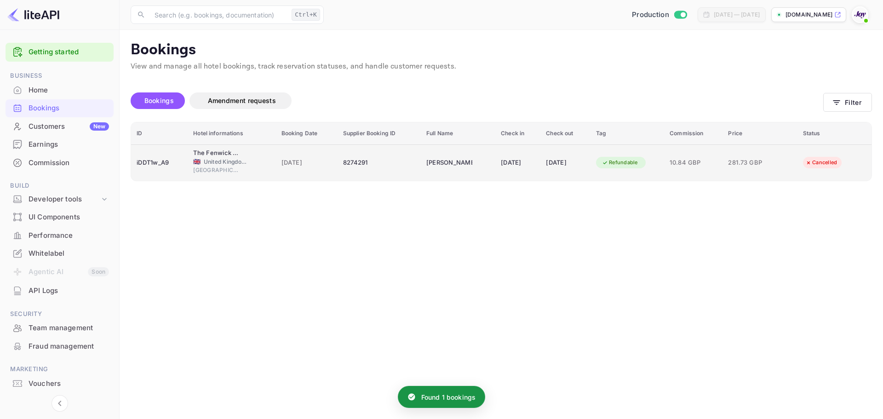
click at [282, 166] on span "[DATE]" at bounding box center [307, 163] width 51 height 10
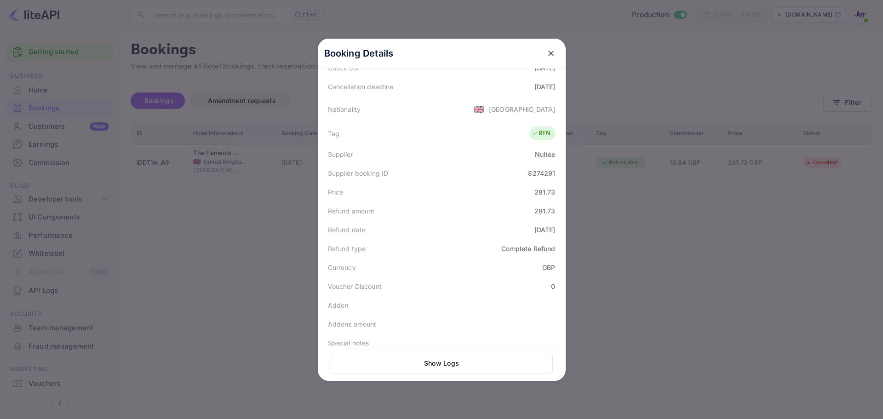
scroll to position [208, 0]
click at [547, 54] on icon "close" at bounding box center [551, 53] width 9 height 9
